Goal: Navigation & Orientation: Find specific page/section

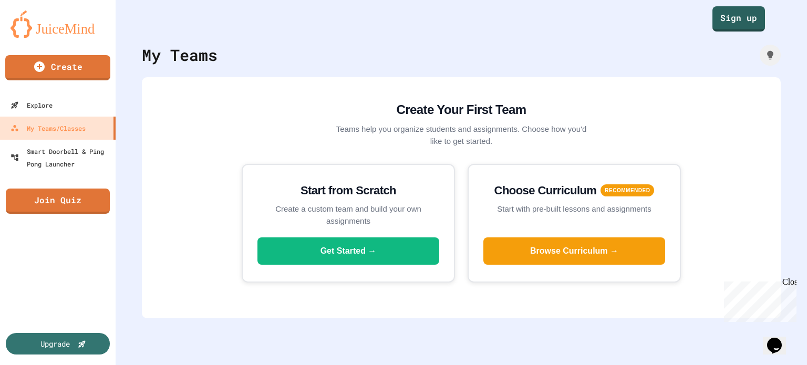
click at [744, 32] on div "My Teams Create Your First Team Teams help you organize students and assignment…" at bounding box center [461, 182] width 691 height 365
click at [742, 29] on link "Sign up" at bounding box center [738, 18] width 51 height 26
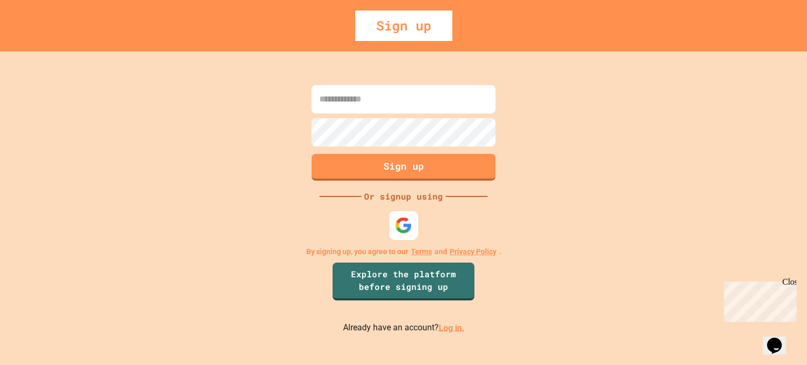
click at [410, 220] on img at bounding box center [403, 224] width 17 height 17
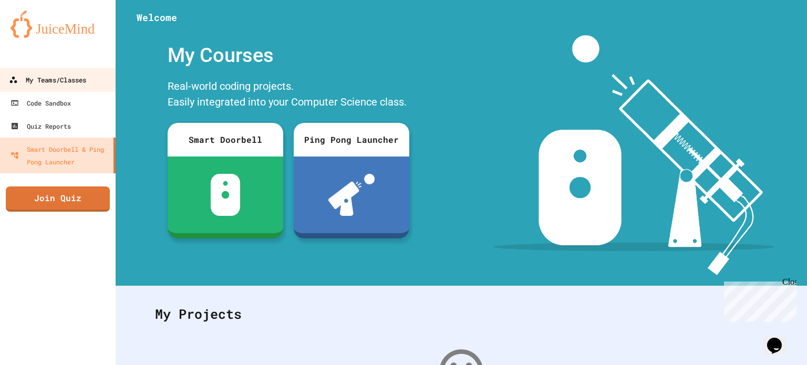
click at [50, 72] on link "My Teams/Classes" at bounding box center [57, 80] width 119 height 24
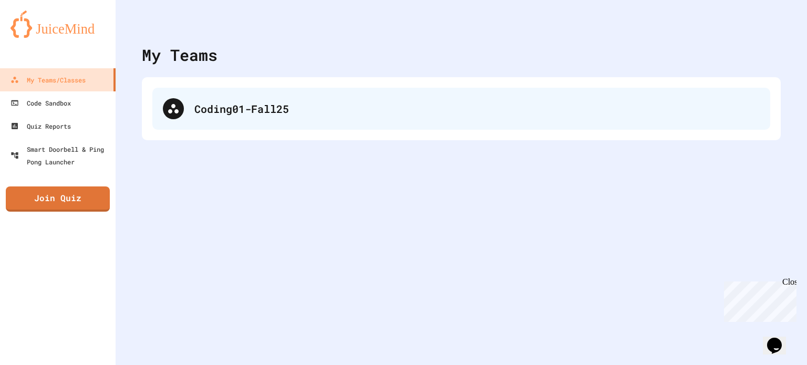
click at [259, 123] on div "Coding01-Fall25" at bounding box center [461, 109] width 618 height 42
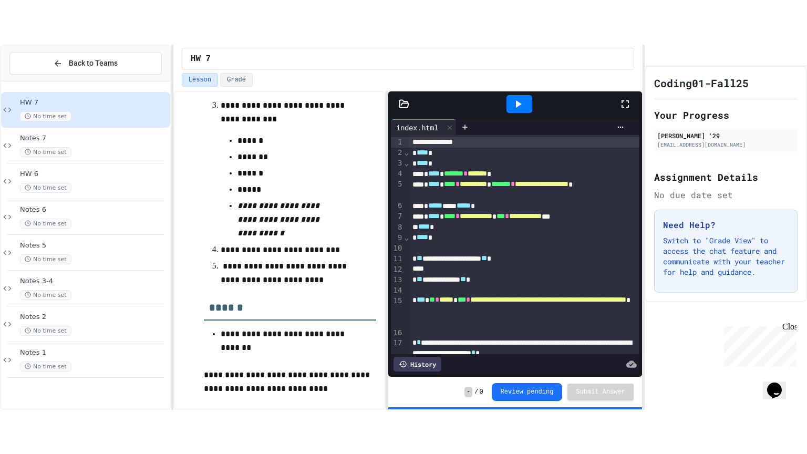
scroll to position [481, 0]
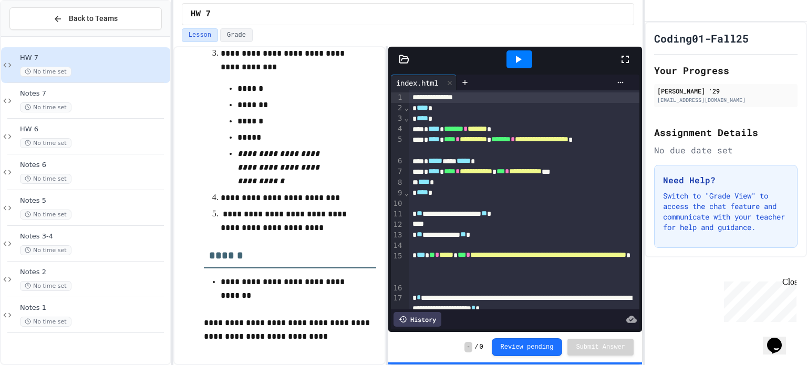
click at [626, 56] on icon at bounding box center [625, 59] width 13 height 13
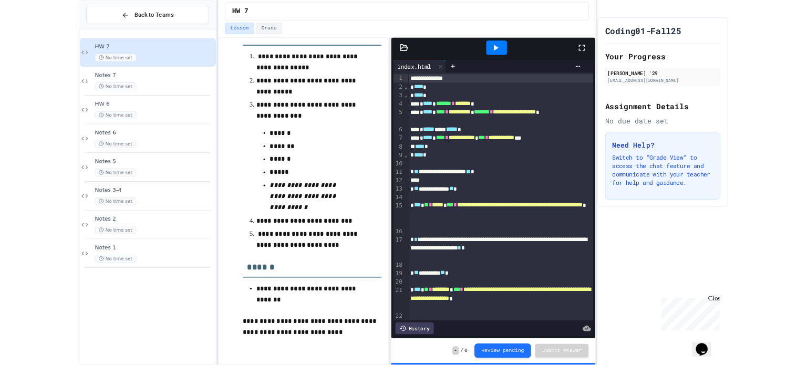
scroll to position [393, 0]
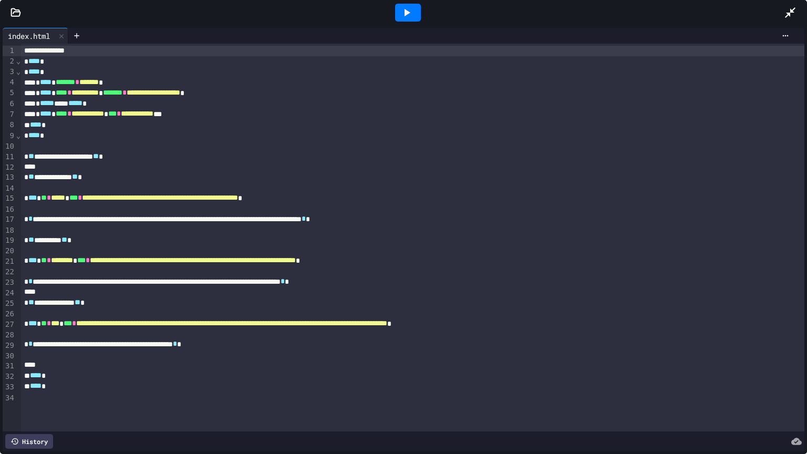
click at [411, 11] on icon at bounding box center [406, 12] width 13 height 13
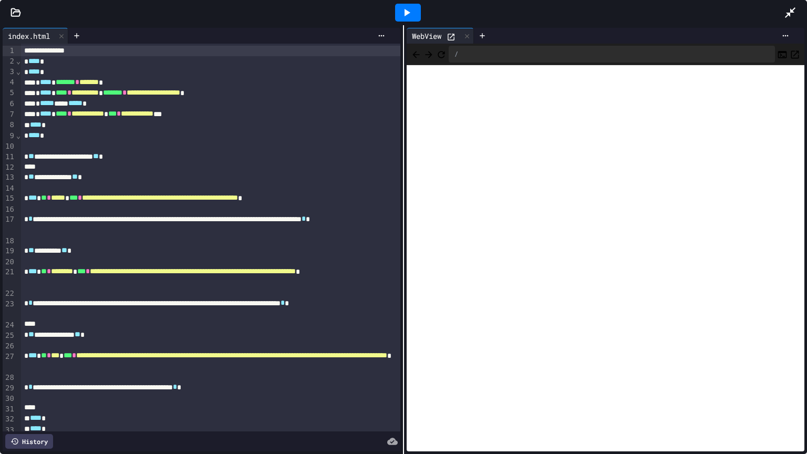
click at [797, 17] on div at bounding box center [795, 12] width 23 height 28
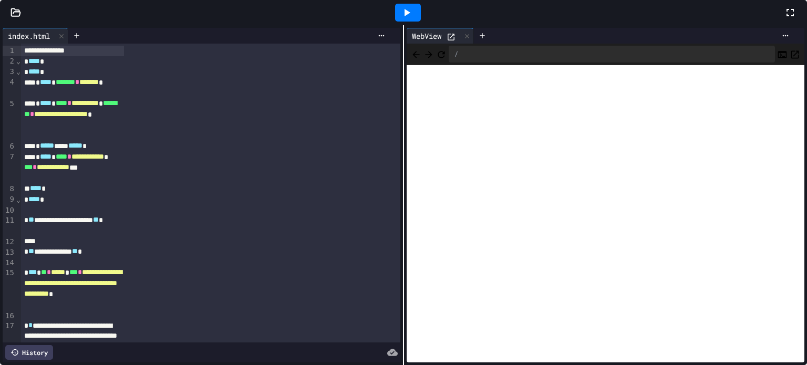
scroll to position [328, 0]
